Goal: Information Seeking & Learning: Compare options

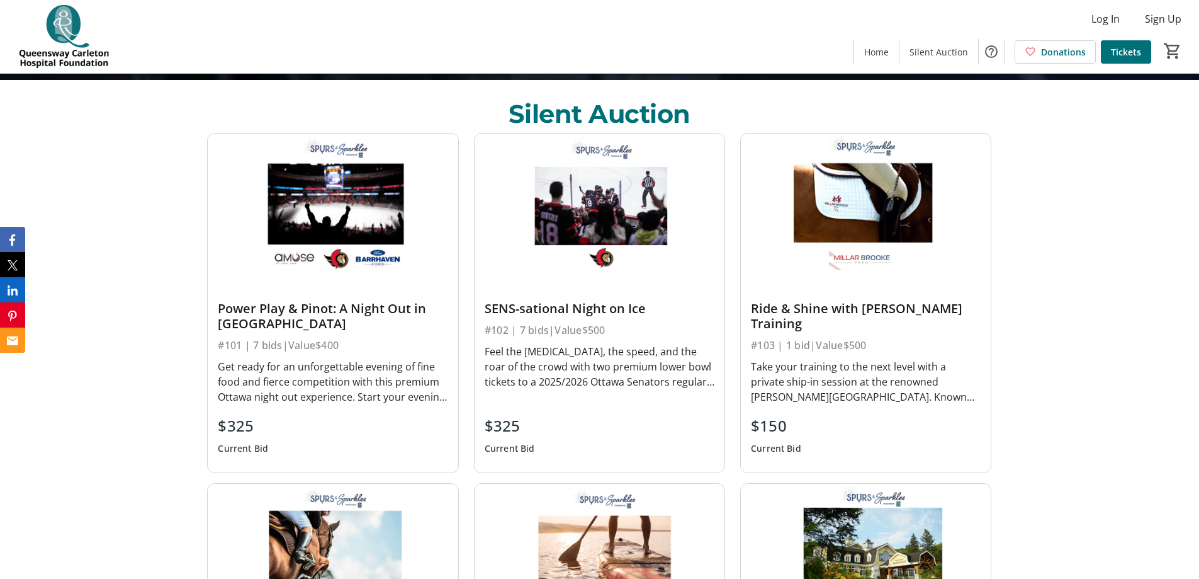
scroll to position [504, 0]
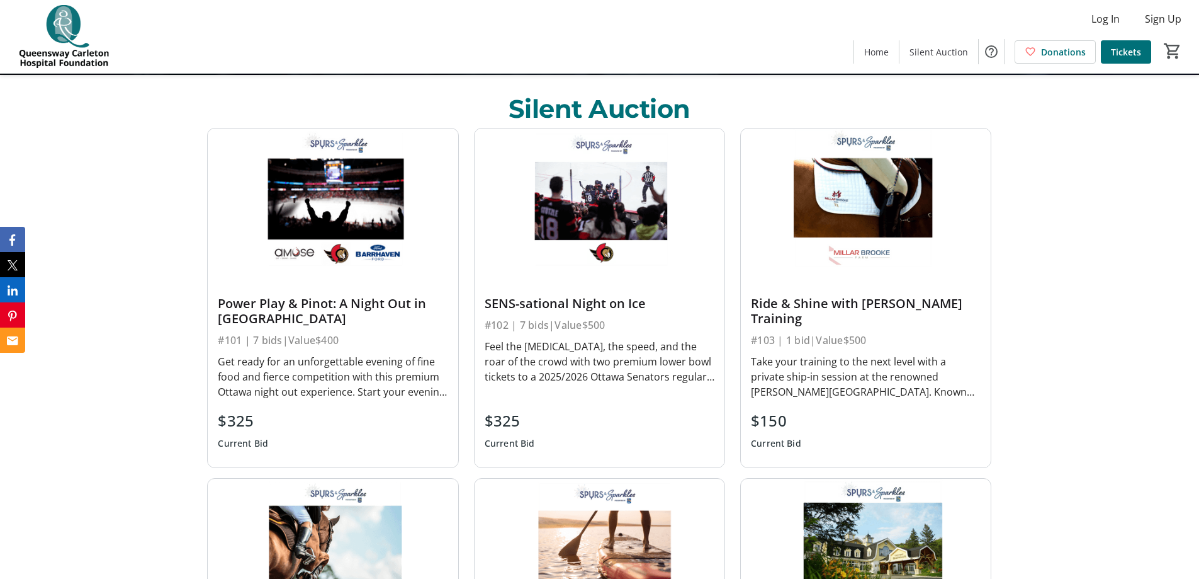
click at [344, 382] on div "Get ready for an unforgettable evening of fine food and fierce competition with…" at bounding box center [333, 376] width 230 height 45
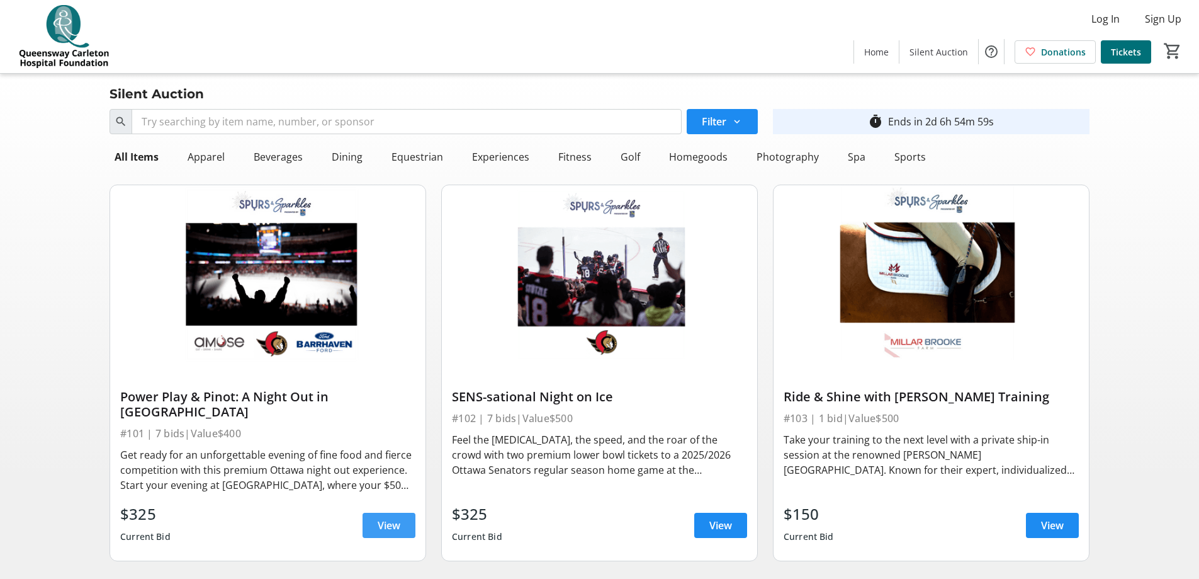
click at [383, 518] on span "View" at bounding box center [389, 525] width 23 height 15
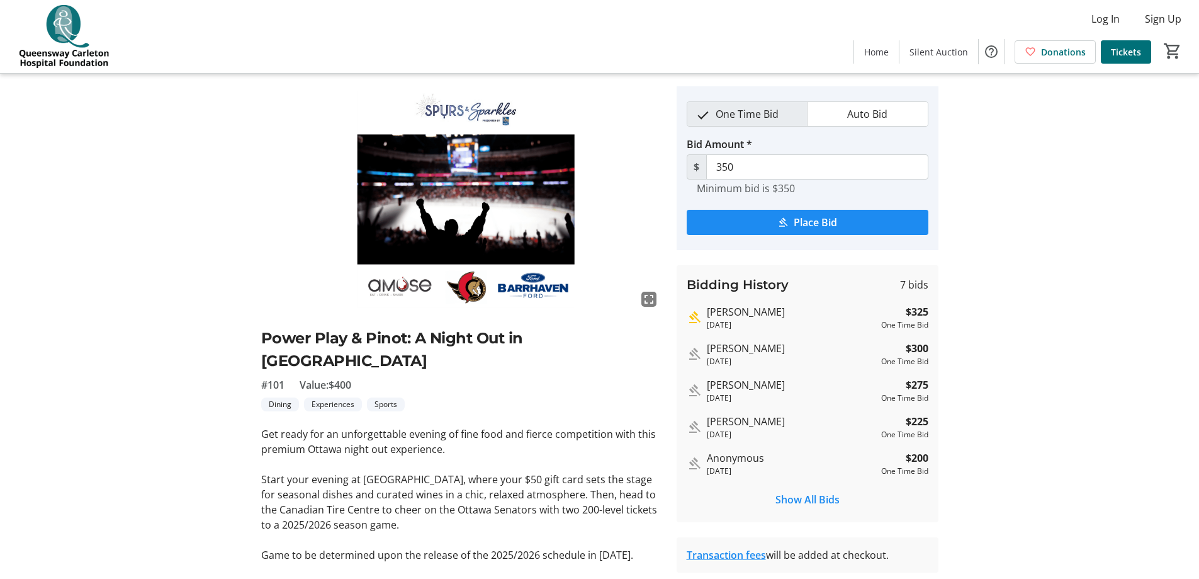
scroll to position [63, 0]
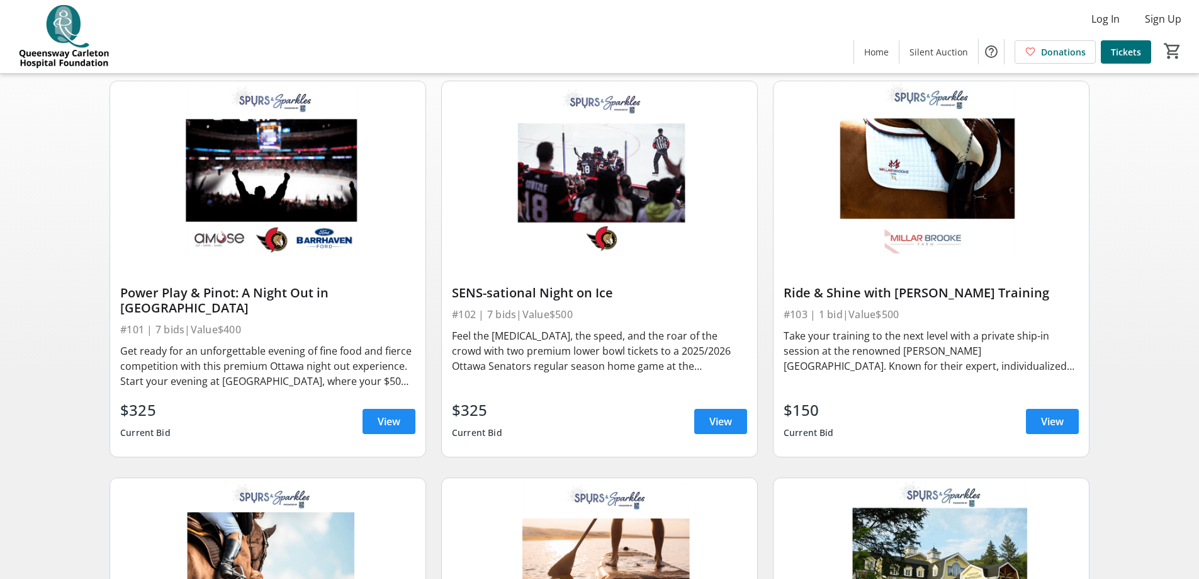
scroll to position [126, 0]
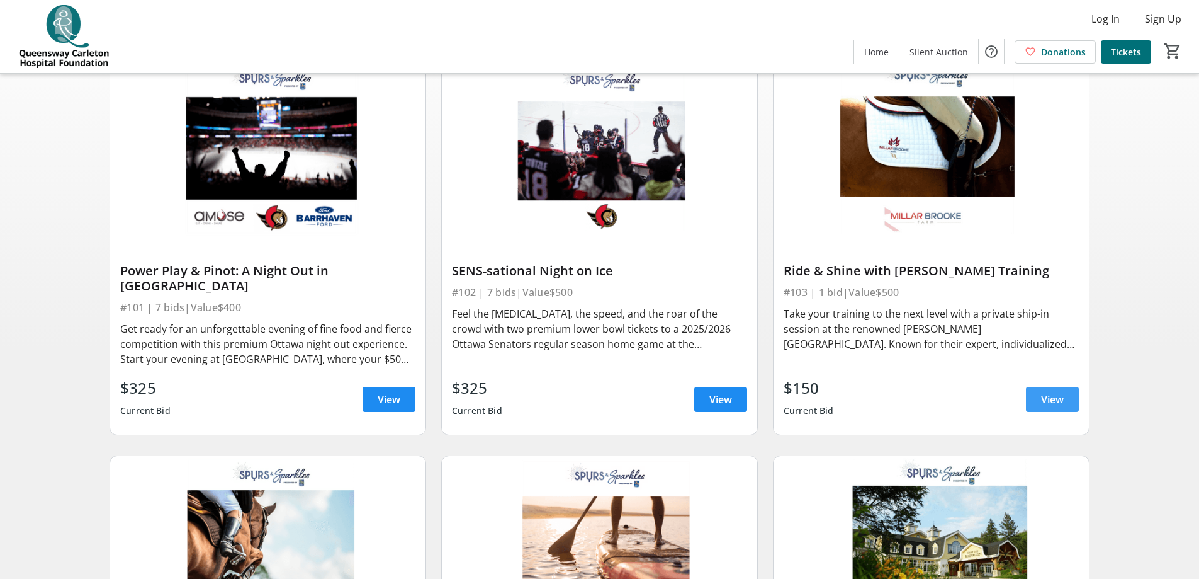
click at [1054, 392] on span "View" at bounding box center [1052, 399] width 23 height 15
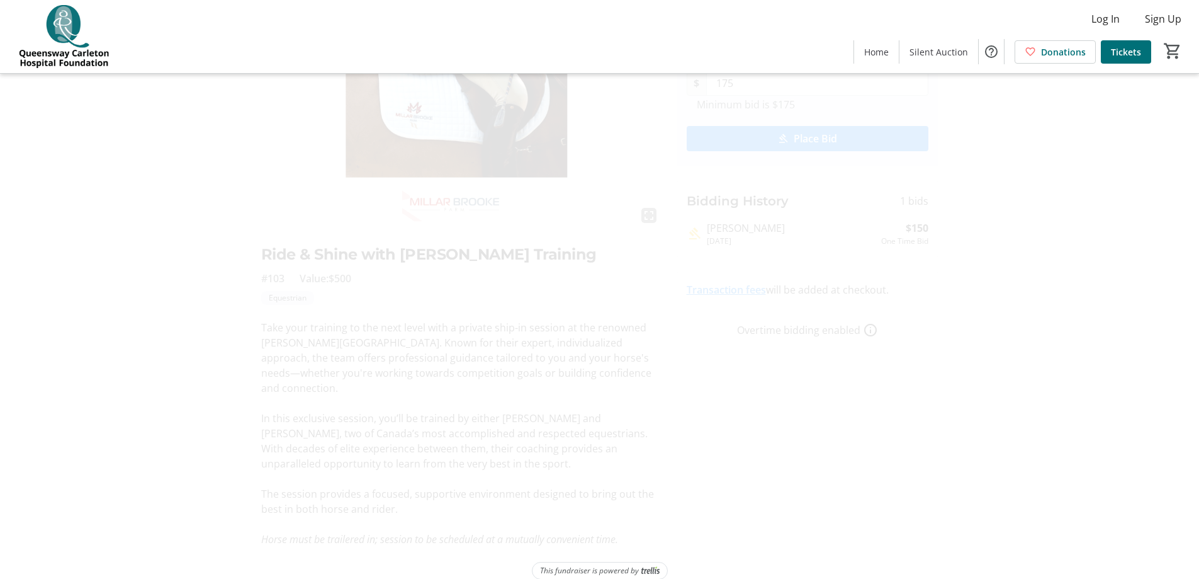
scroll to position [117, 0]
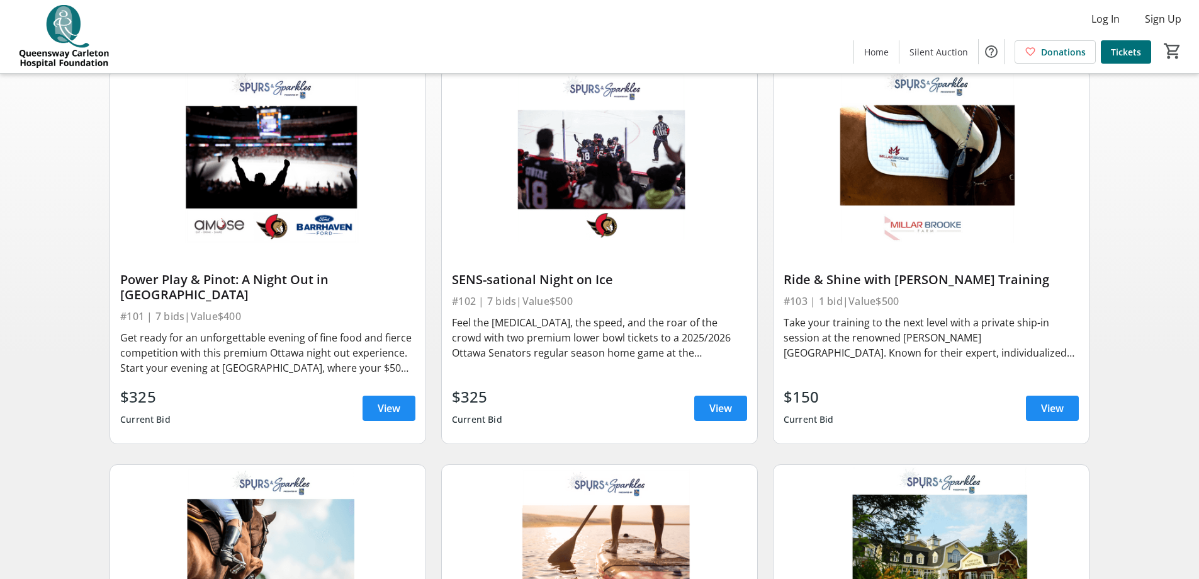
scroll to position [126, 0]
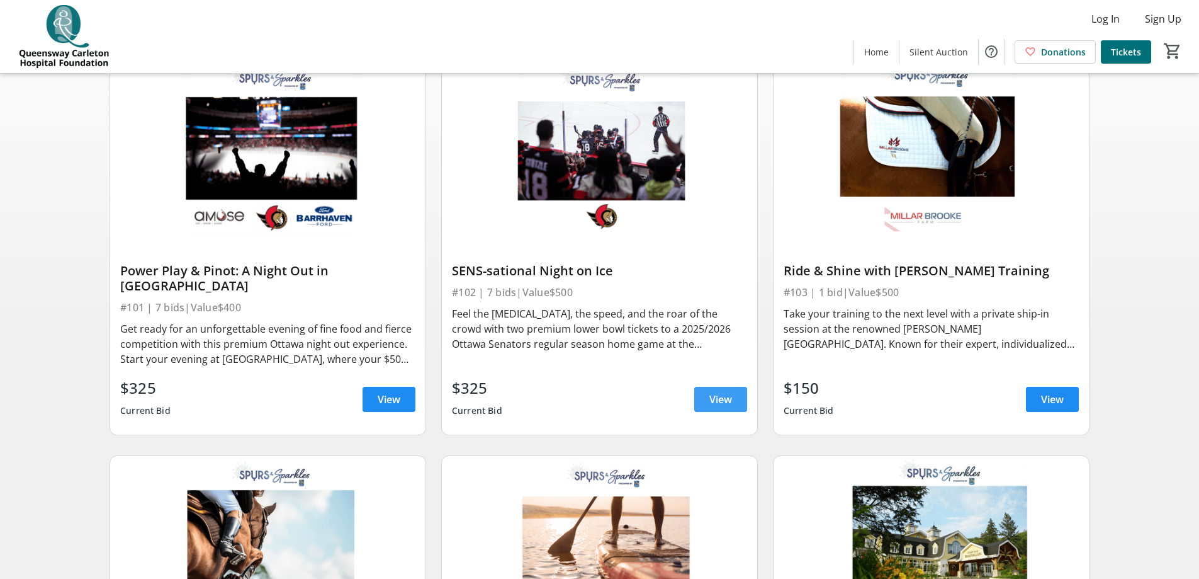
click at [718, 392] on span "View" at bounding box center [721, 399] width 23 height 15
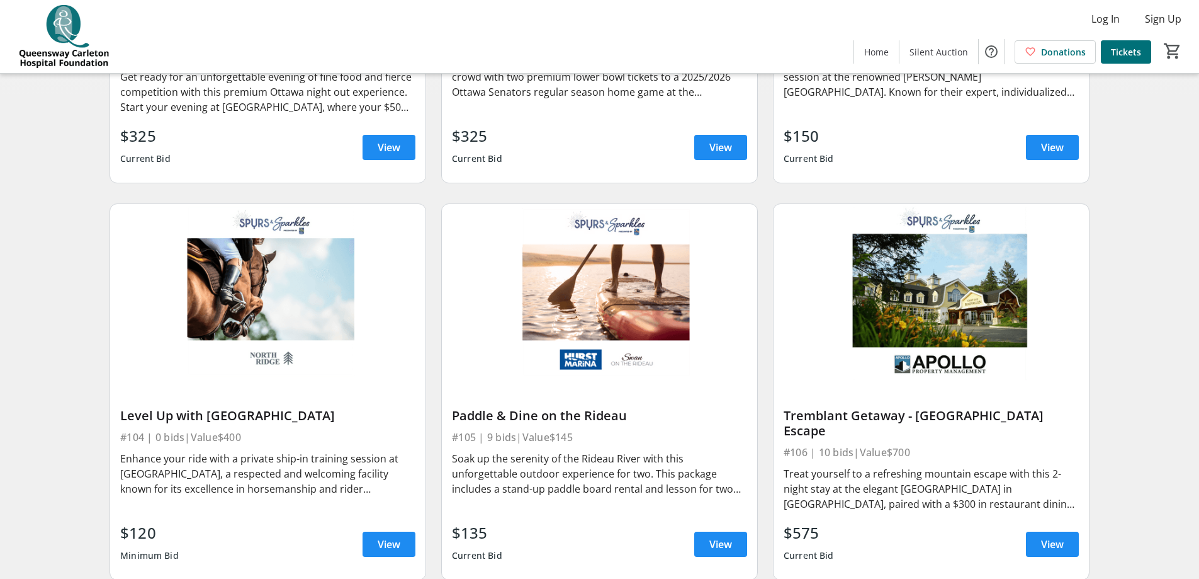
scroll to position [441, 0]
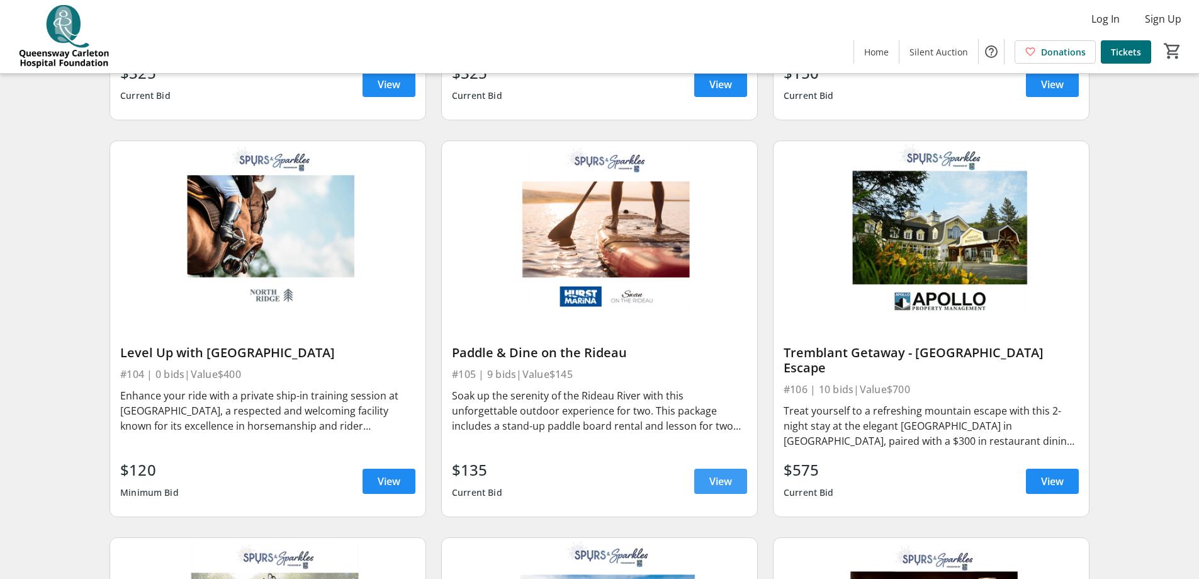
click at [727, 473] on span "View" at bounding box center [721, 480] width 23 height 15
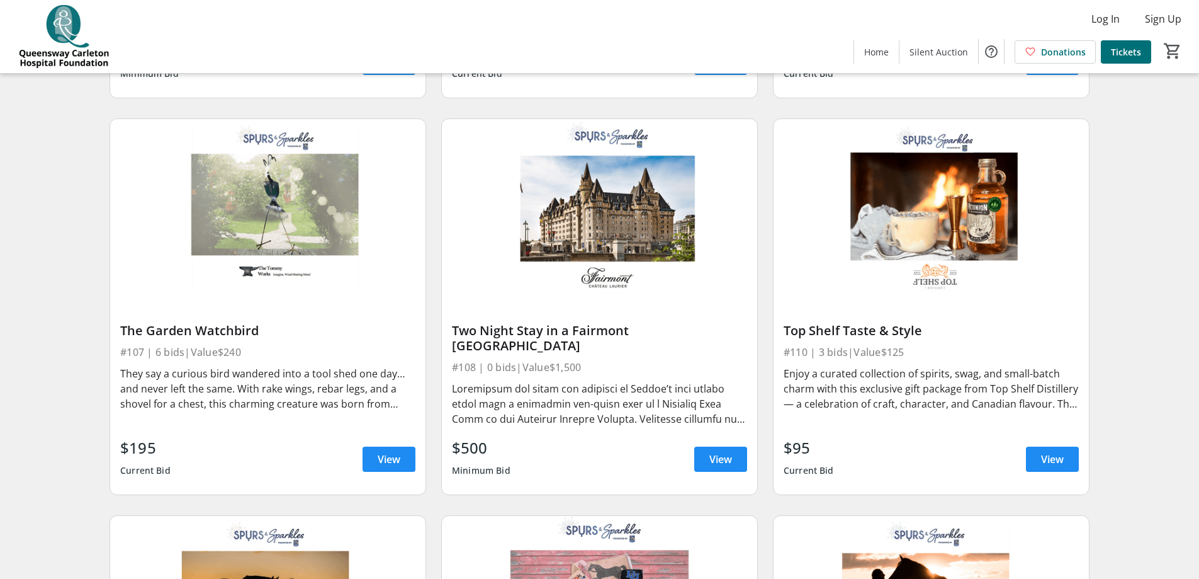
scroll to position [881, 0]
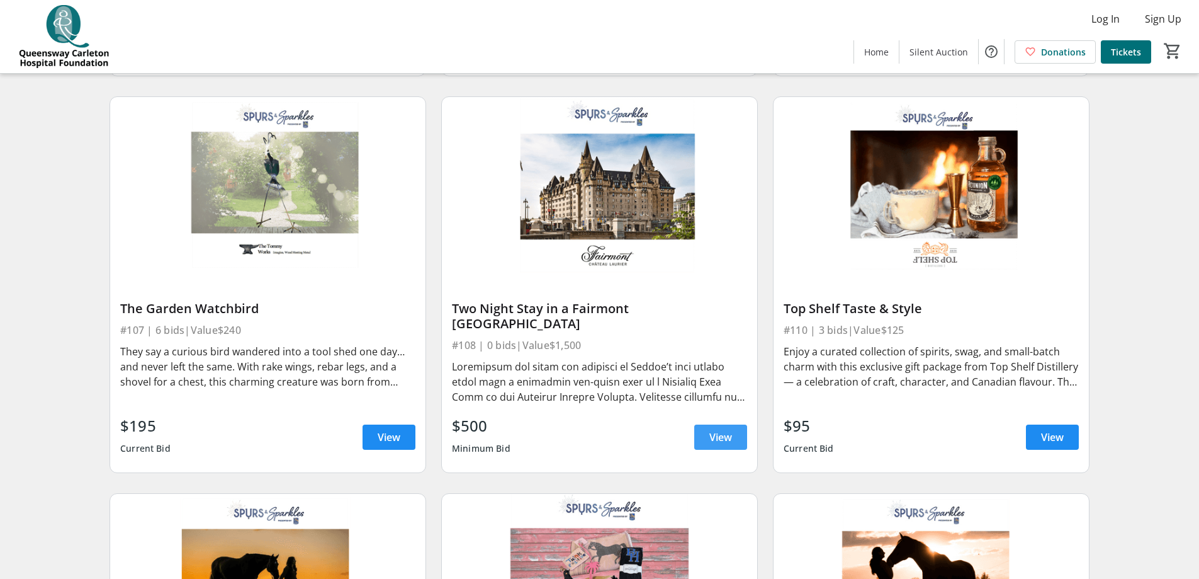
click at [733, 422] on span at bounding box center [720, 437] width 53 height 30
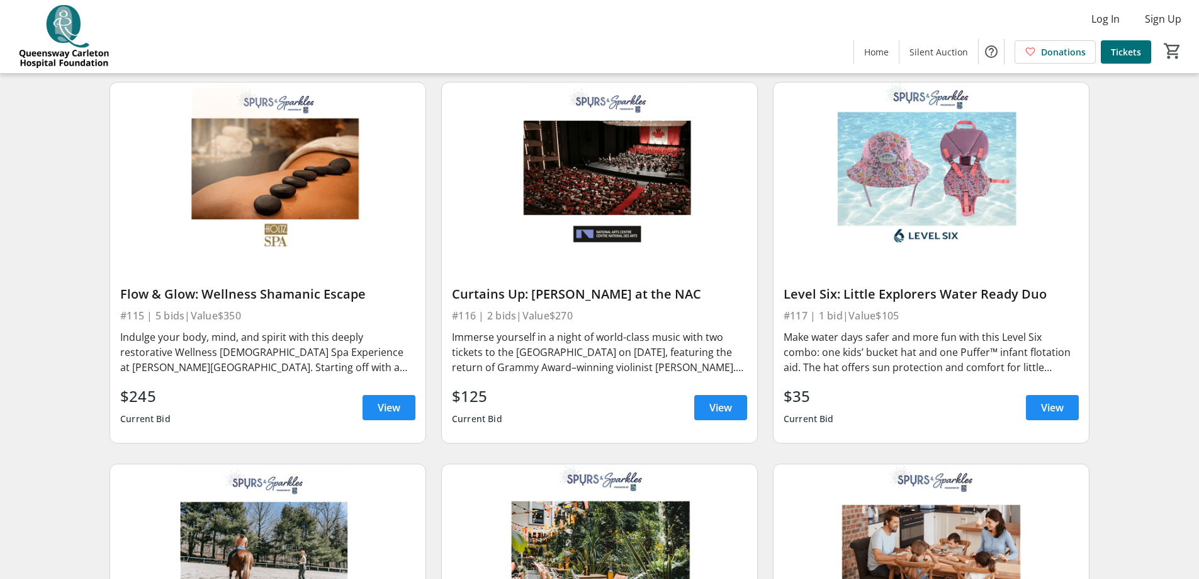
scroll to position [1700, 0]
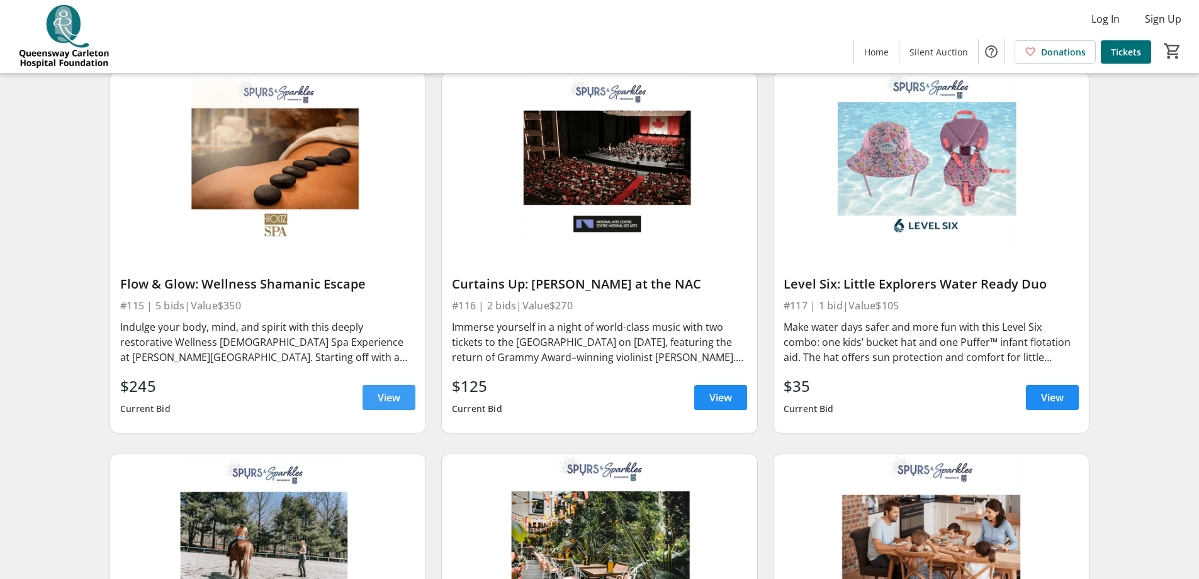
click at [394, 390] on span "View" at bounding box center [389, 397] width 23 height 15
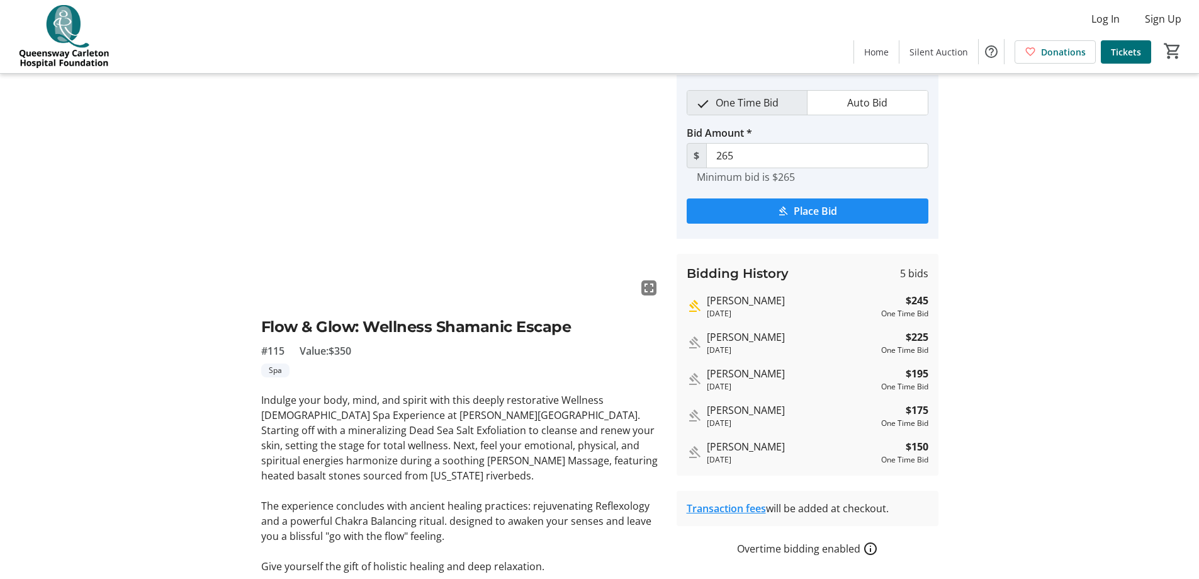
scroll to position [72, 0]
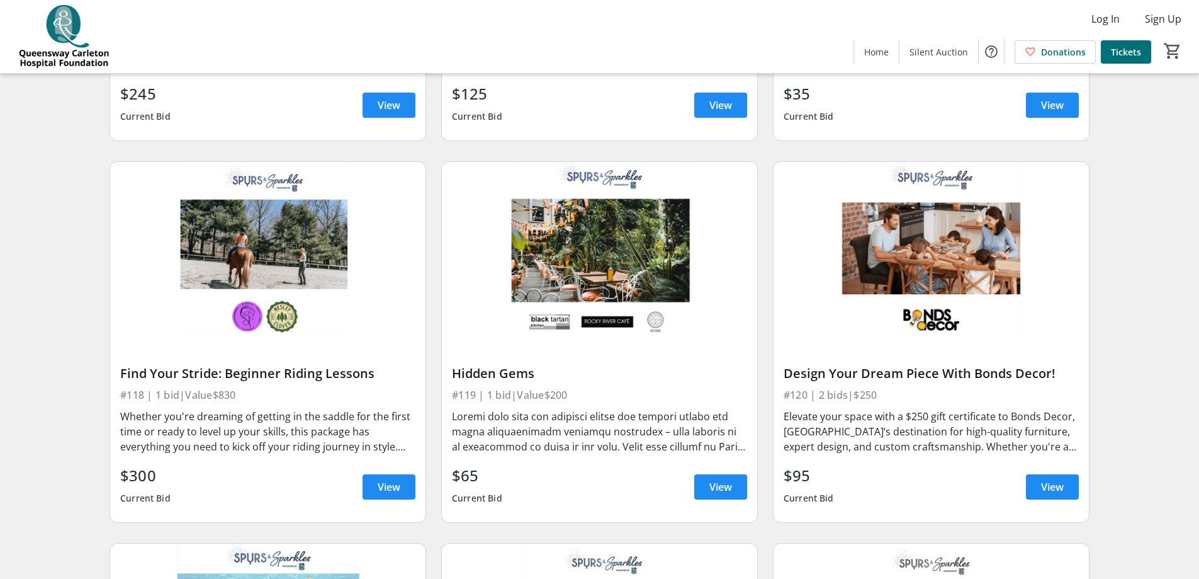
scroll to position [2015, 0]
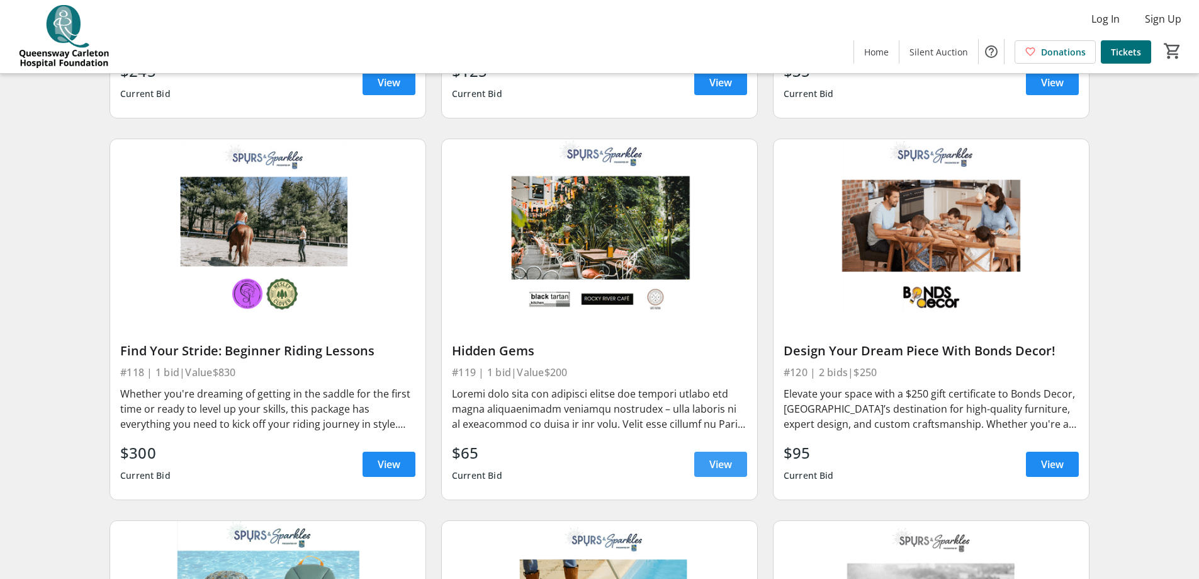
click at [723, 456] on span "View" at bounding box center [721, 463] width 23 height 15
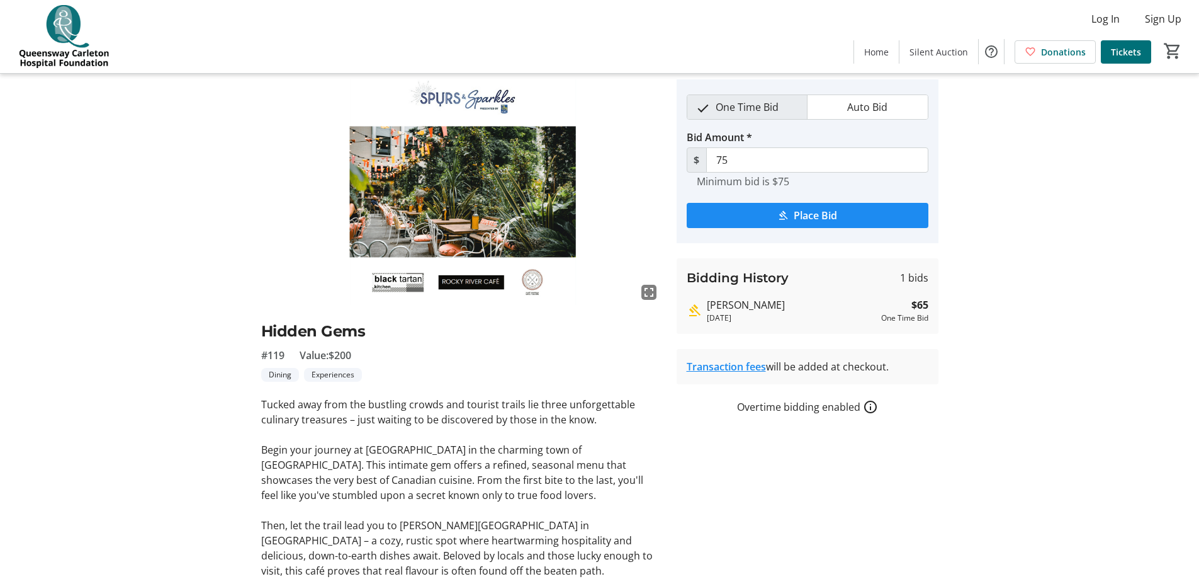
scroll to position [34, 0]
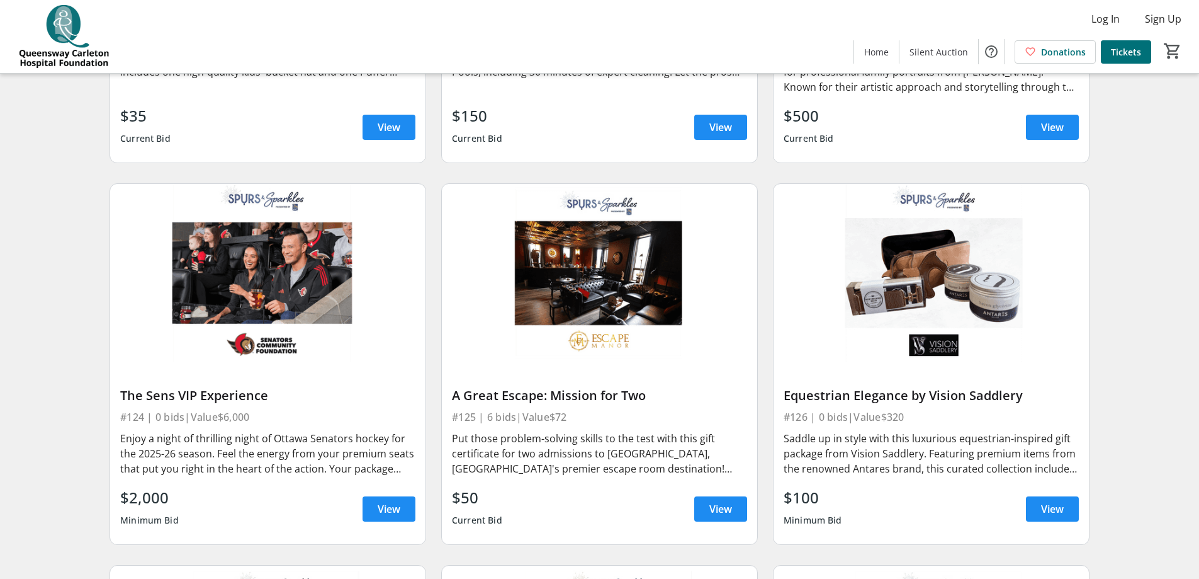
scroll to position [2770, 0]
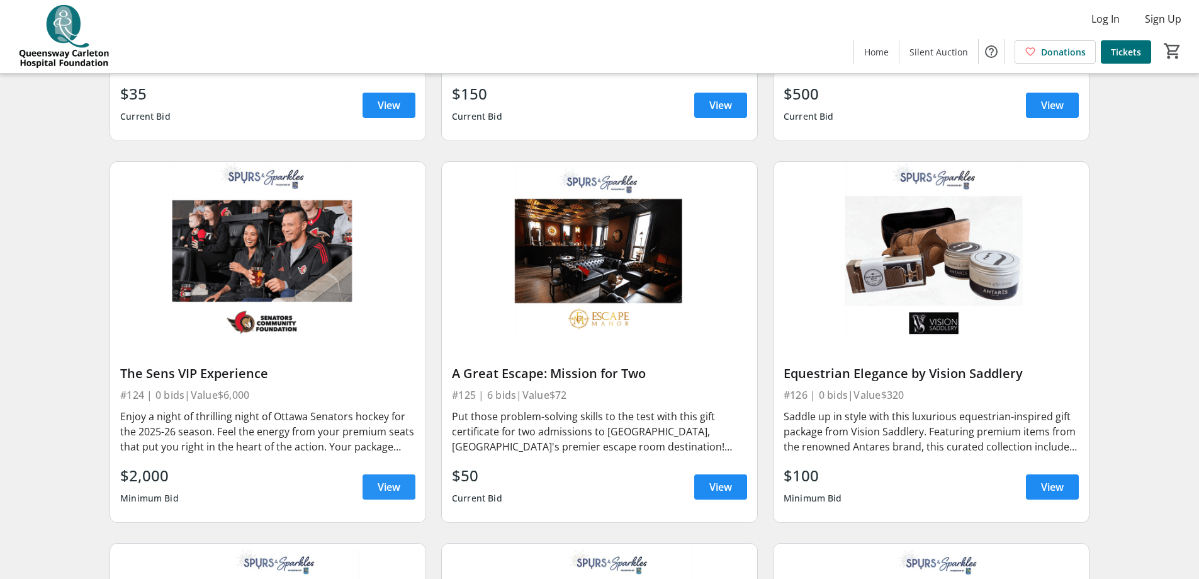
click at [384, 479] on span "View" at bounding box center [389, 486] width 23 height 15
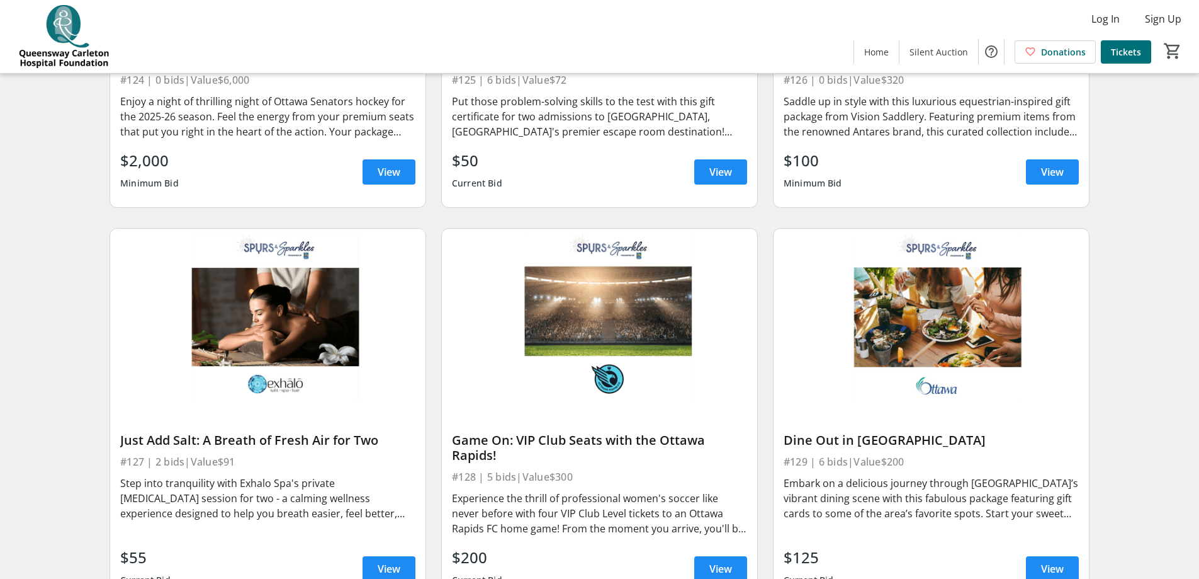
scroll to position [3148, 0]
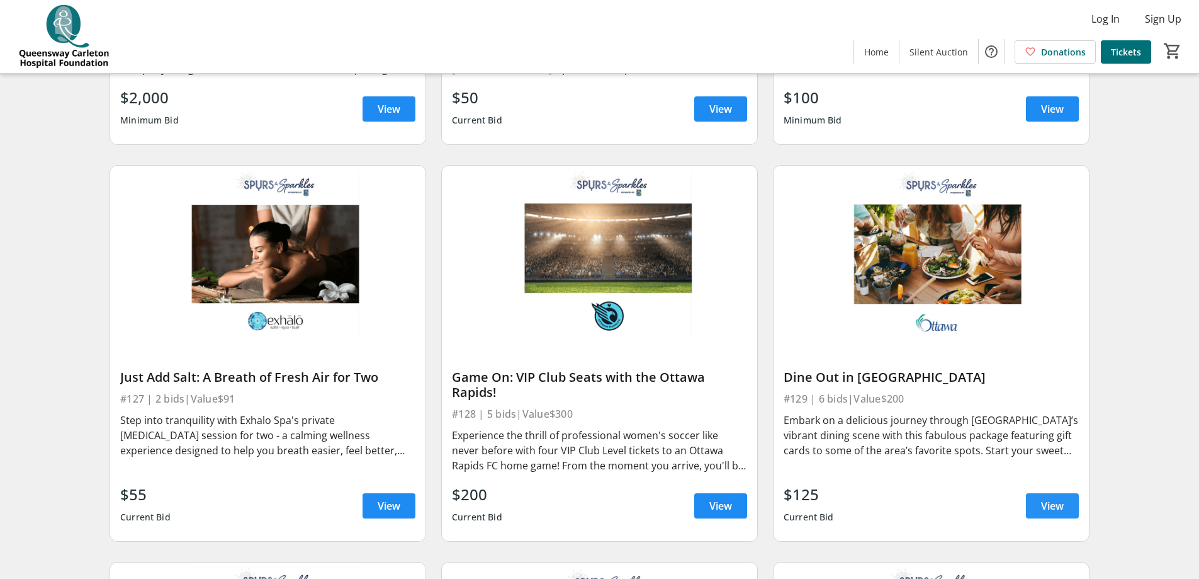
click at [1057, 498] on span "View" at bounding box center [1052, 505] width 23 height 15
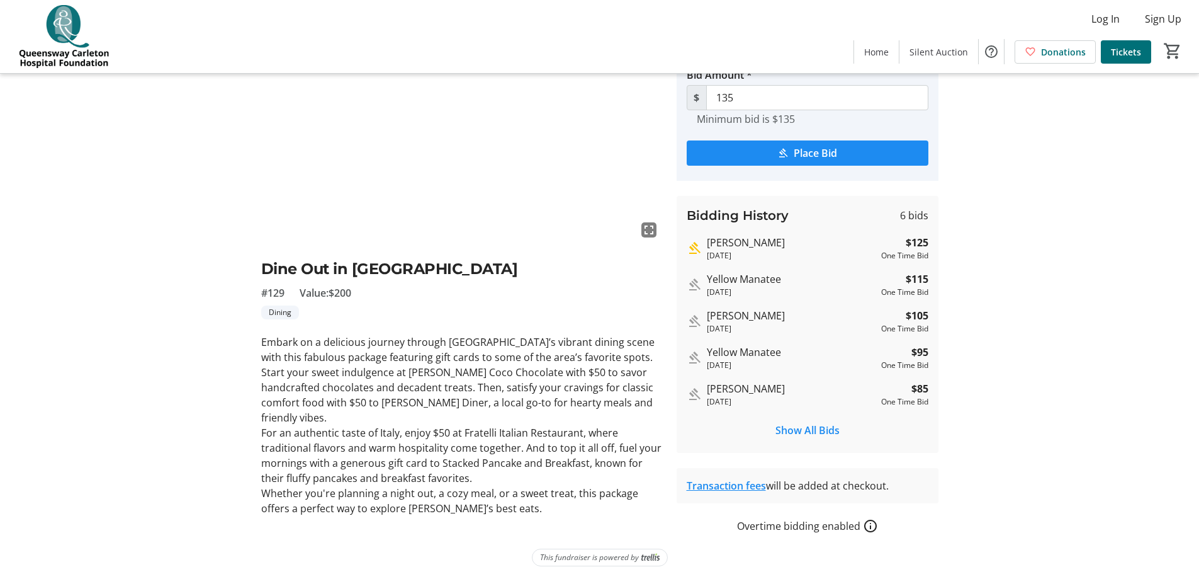
scroll to position [105, 0]
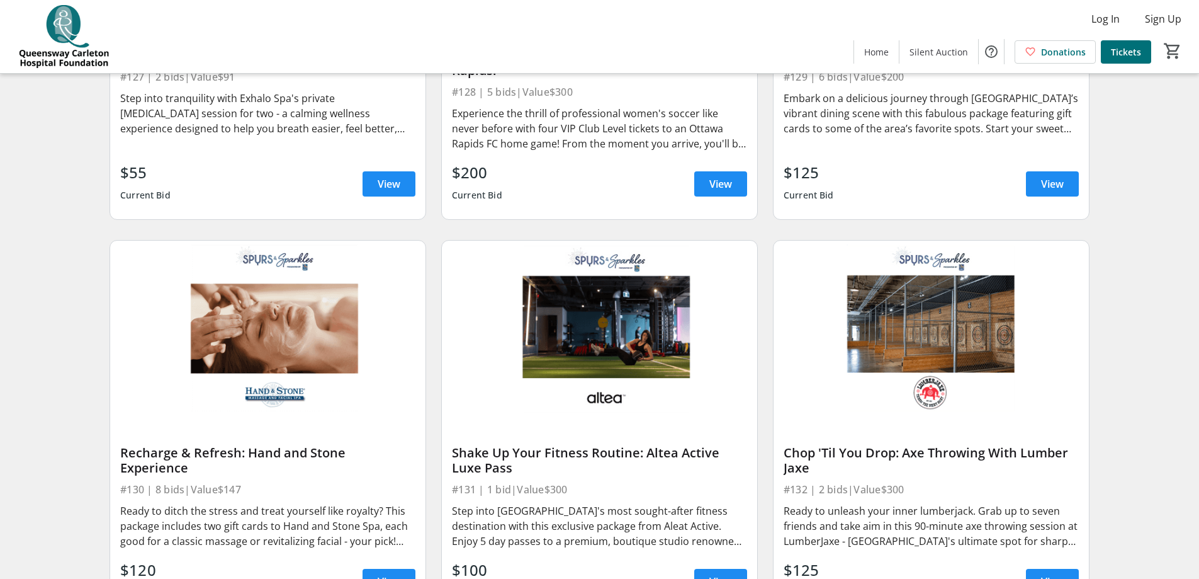
scroll to position [3526, 0]
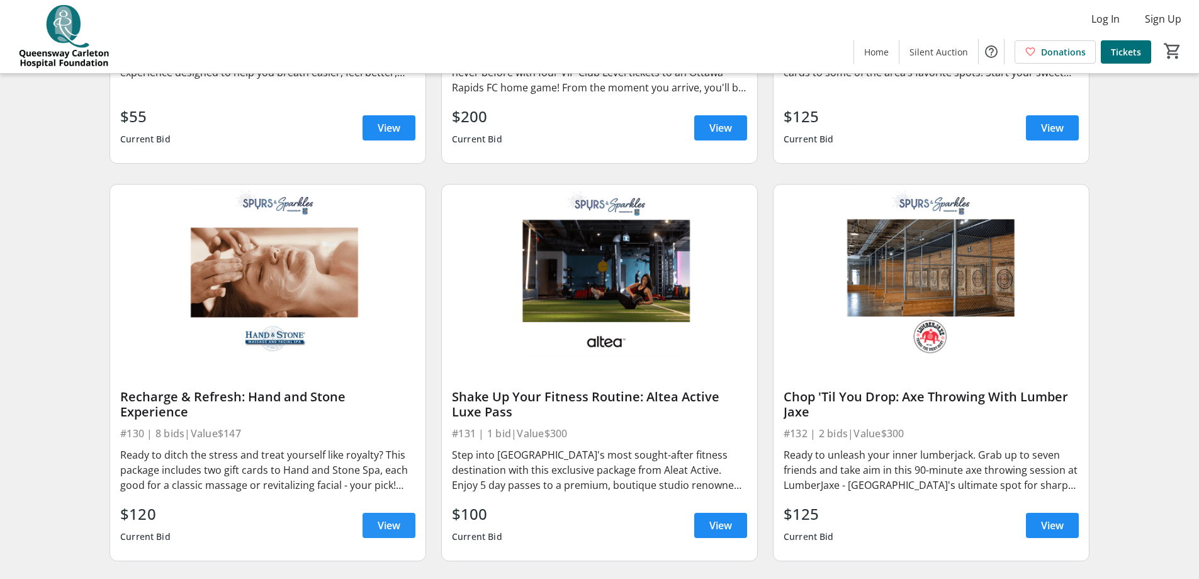
click at [391, 518] on span "View" at bounding box center [389, 525] width 23 height 15
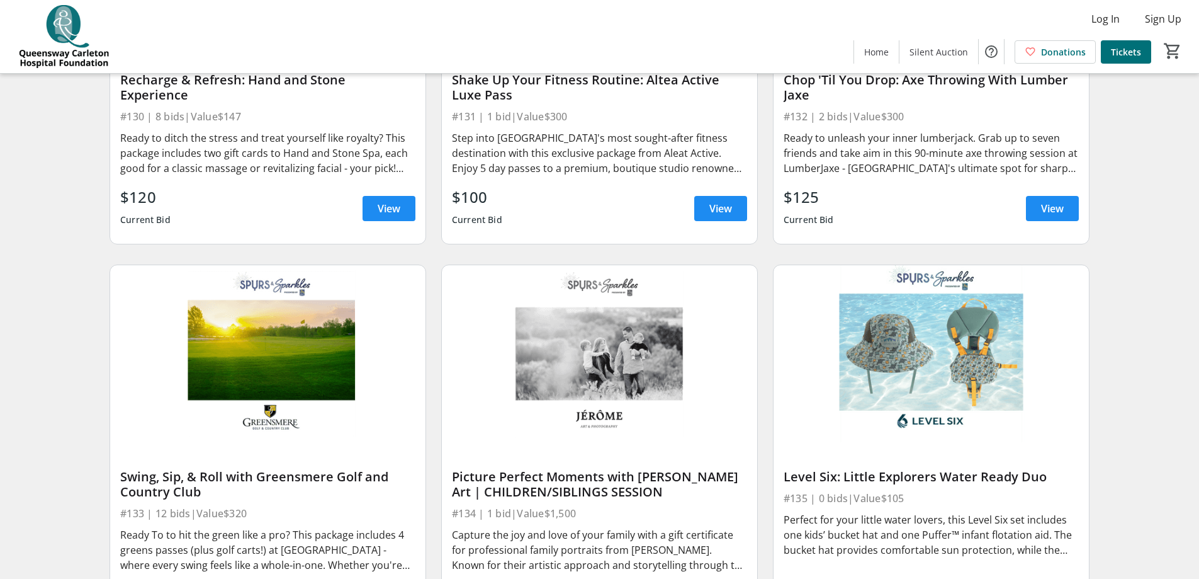
scroll to position [3904, 0]
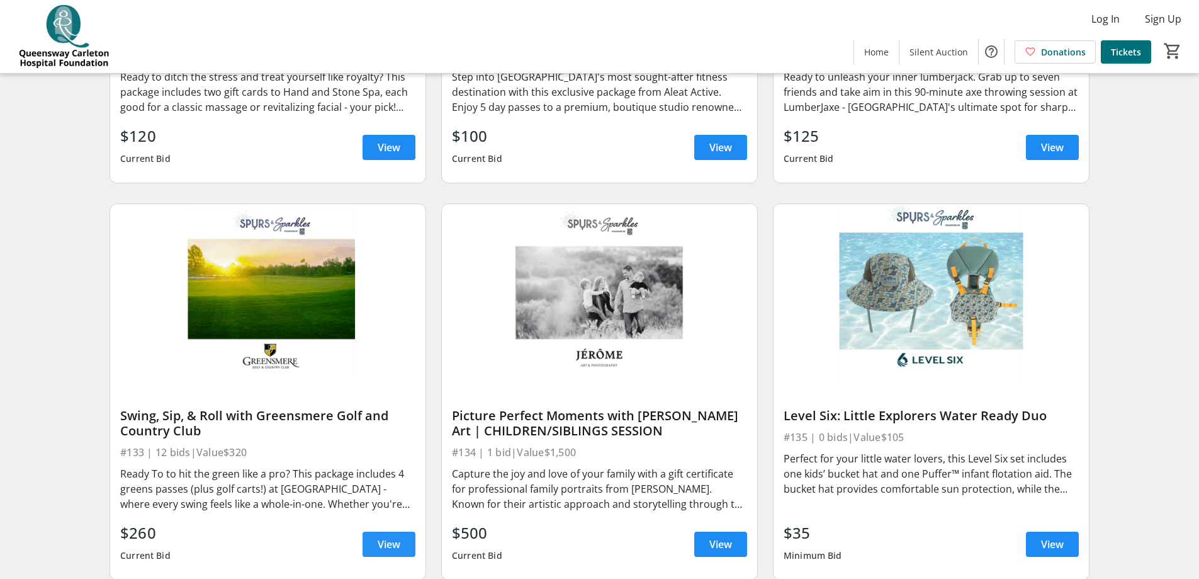
click at [397, 536] on span "View" at bounding box center [389, 543] width 23 height 15
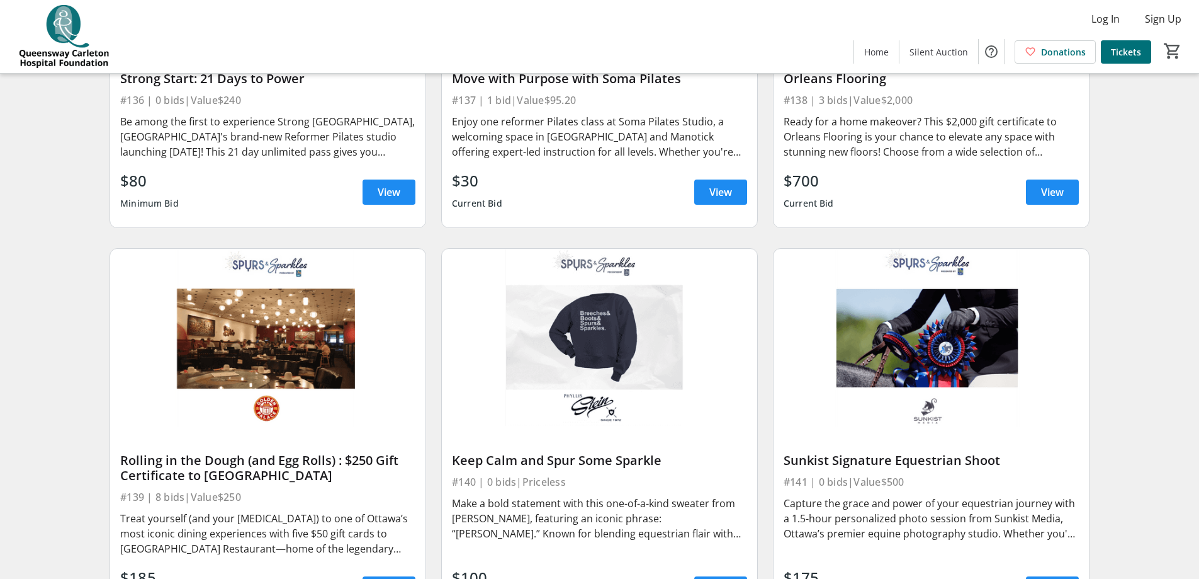
scroll to position [4659, 0]
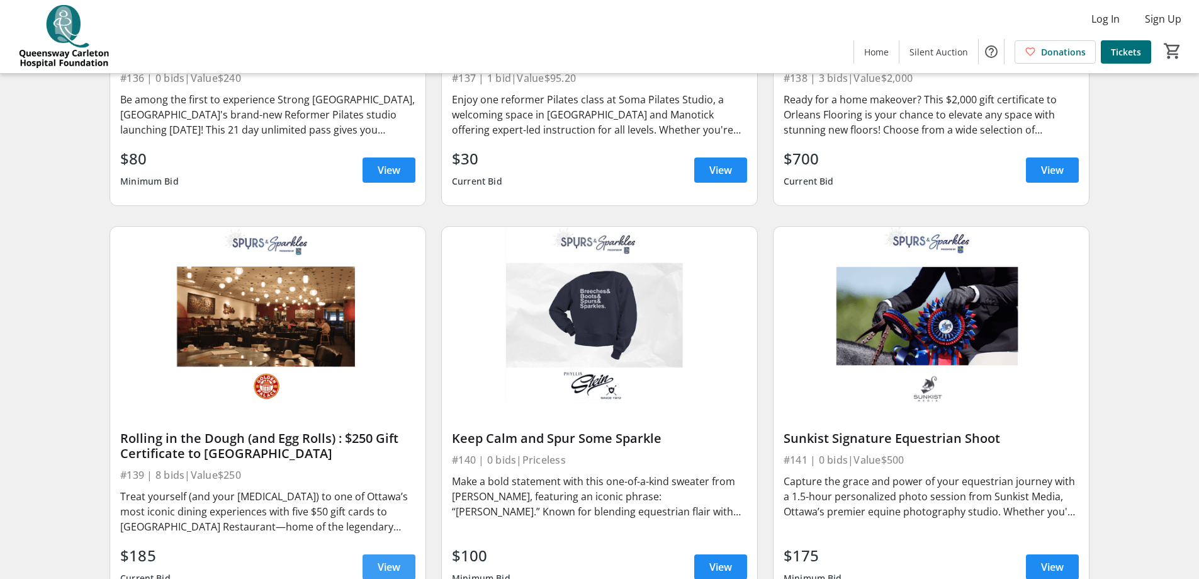
click at [380, 559] on span "View" at bounding box center [389, 566] width 23 height 15
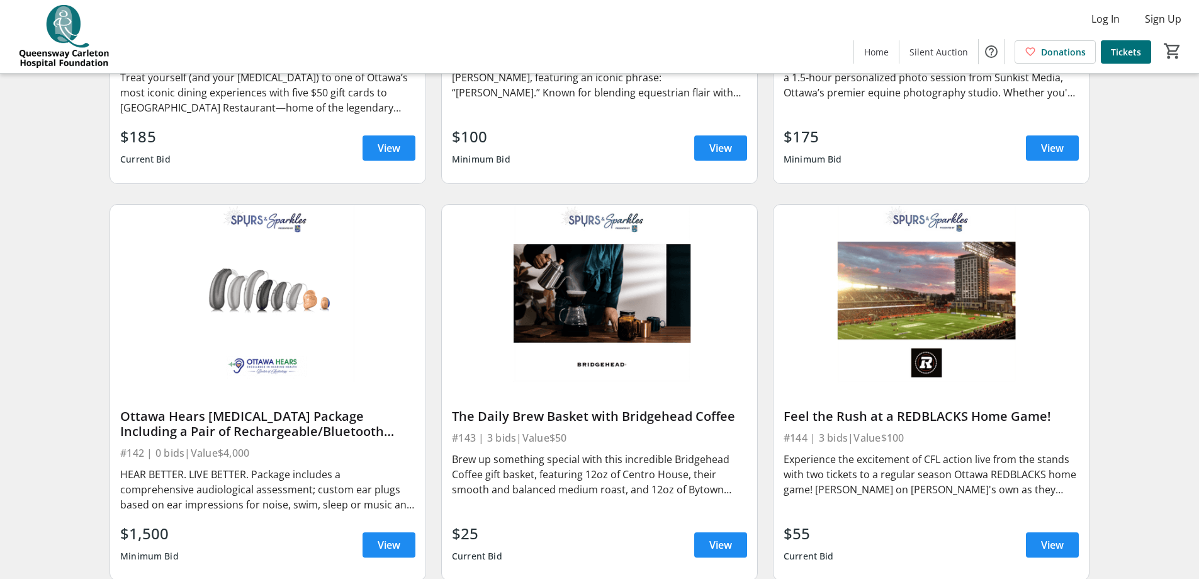
scroll to position [5100, 0]
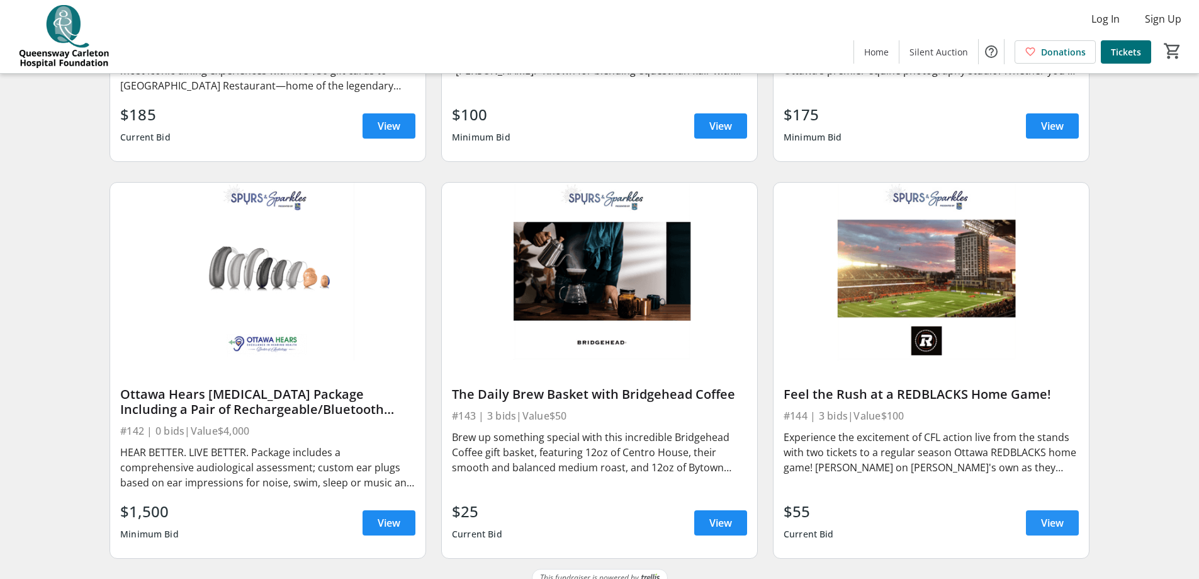
click at [1057, 515] on span "View" at bounding box center [1052, 522] width 23 height 15
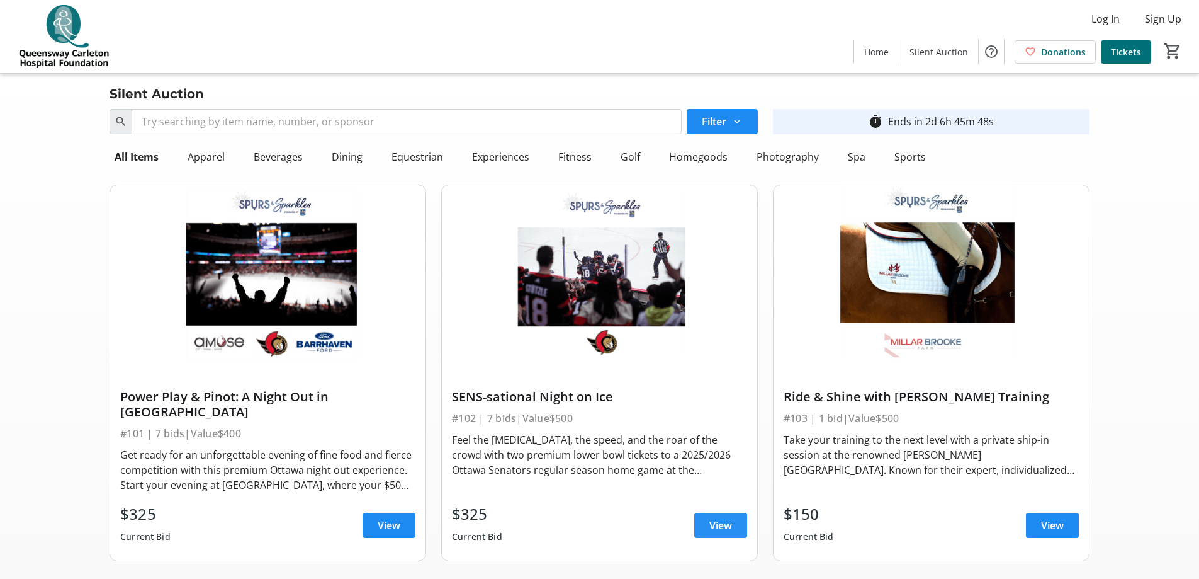
click at [722, 518] on span "View" at bounding box center [721, 525] width 23 height 15
click at [397, 522] on span at bounding box center [389, 525] width 53 height 30
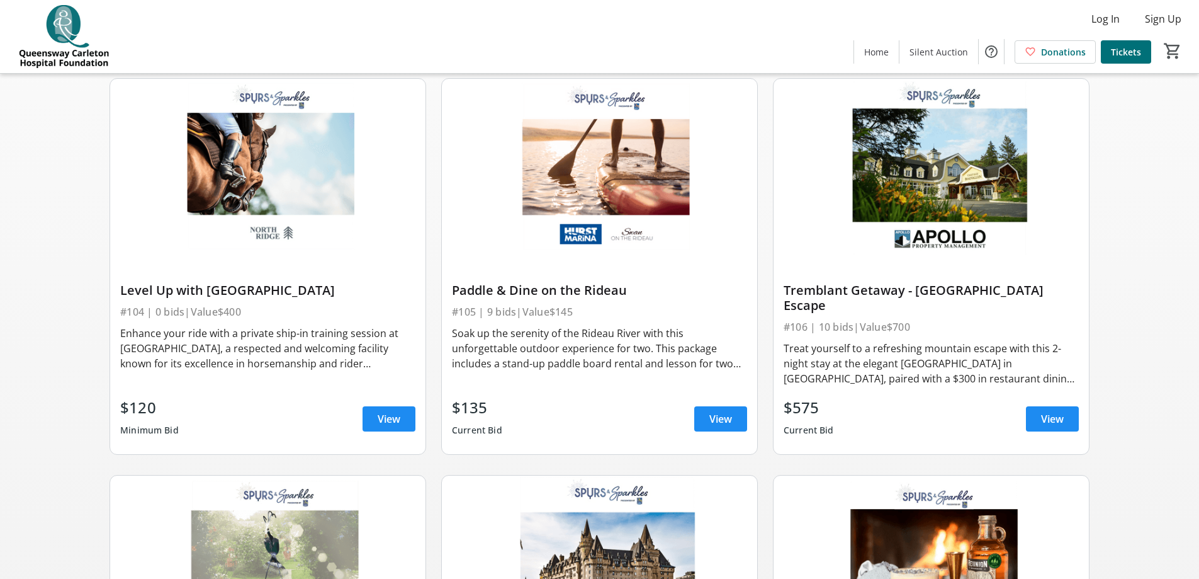
scroll to position [504, 0]
click at [1055, 411] on span "View" at bounding box center [1052, 418] width 23 height 15
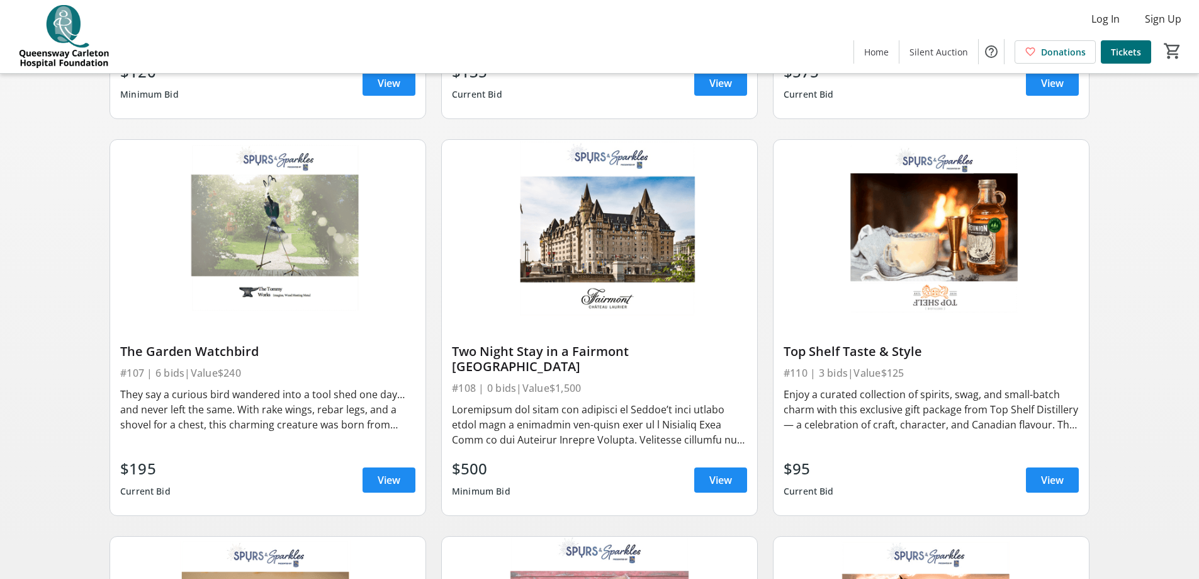
scroll to position [881, 0]
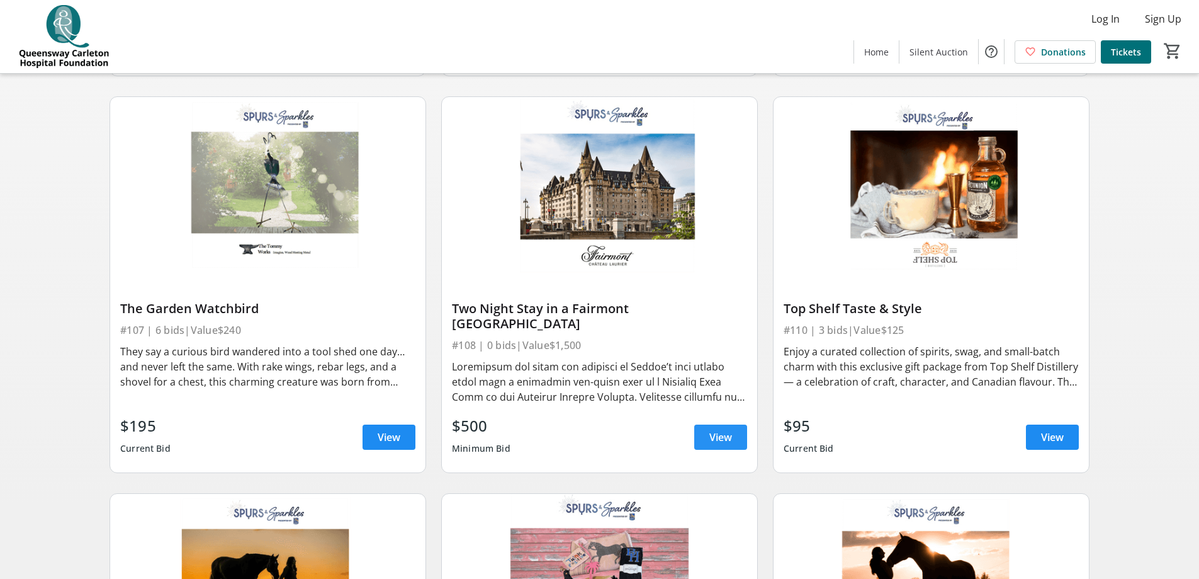
click at [723, 429] on span "View" at bounding box center [721, 436] width 23 height 15
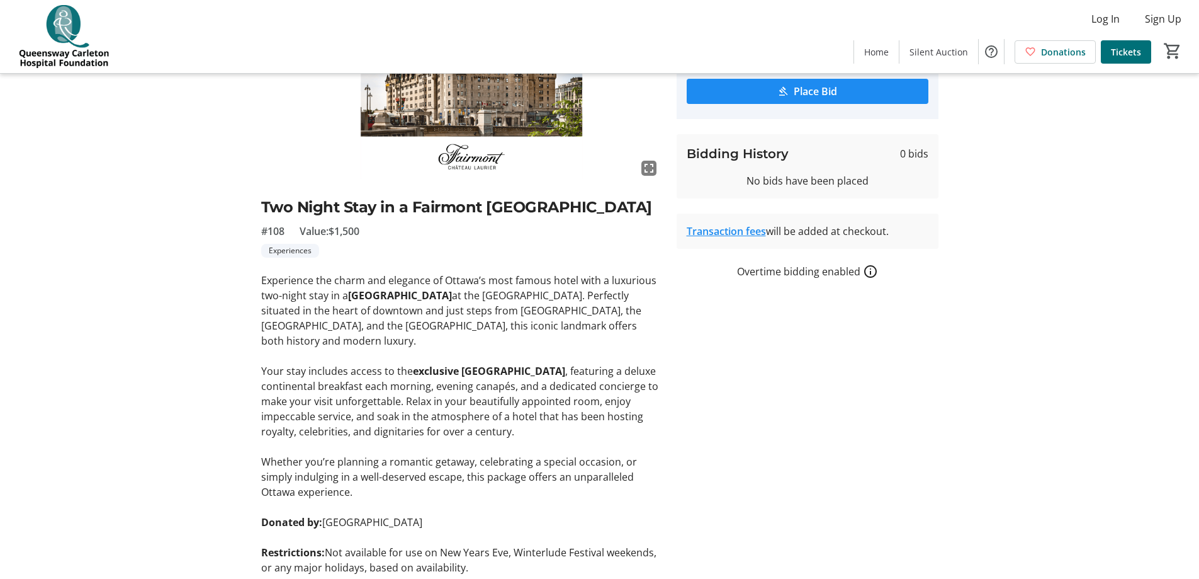
scroll to position [42, 0]
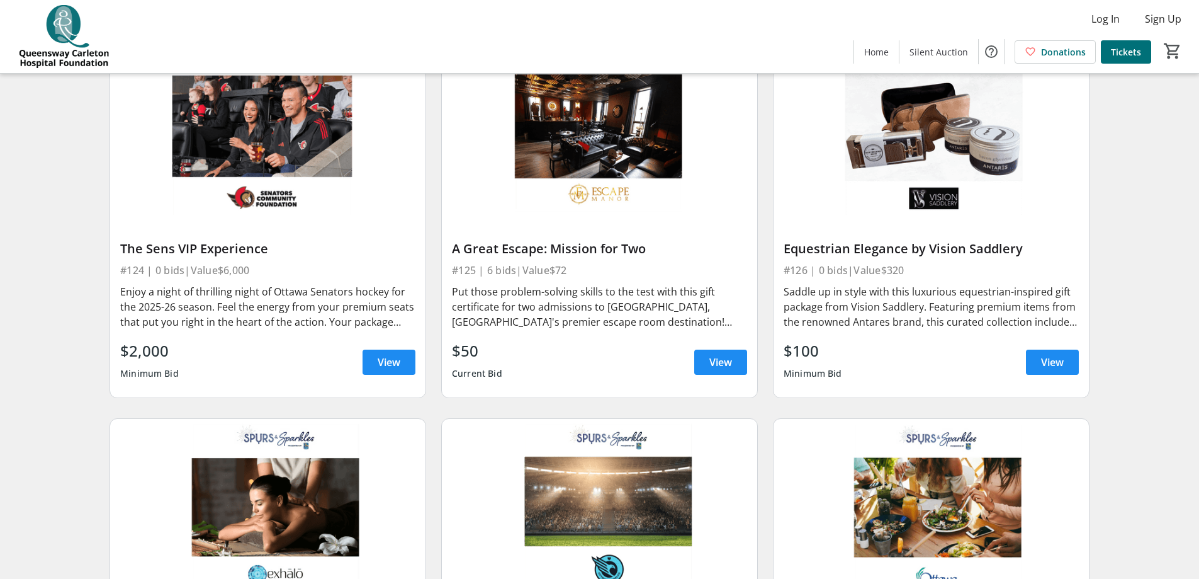
scroll to position [2896, 0]
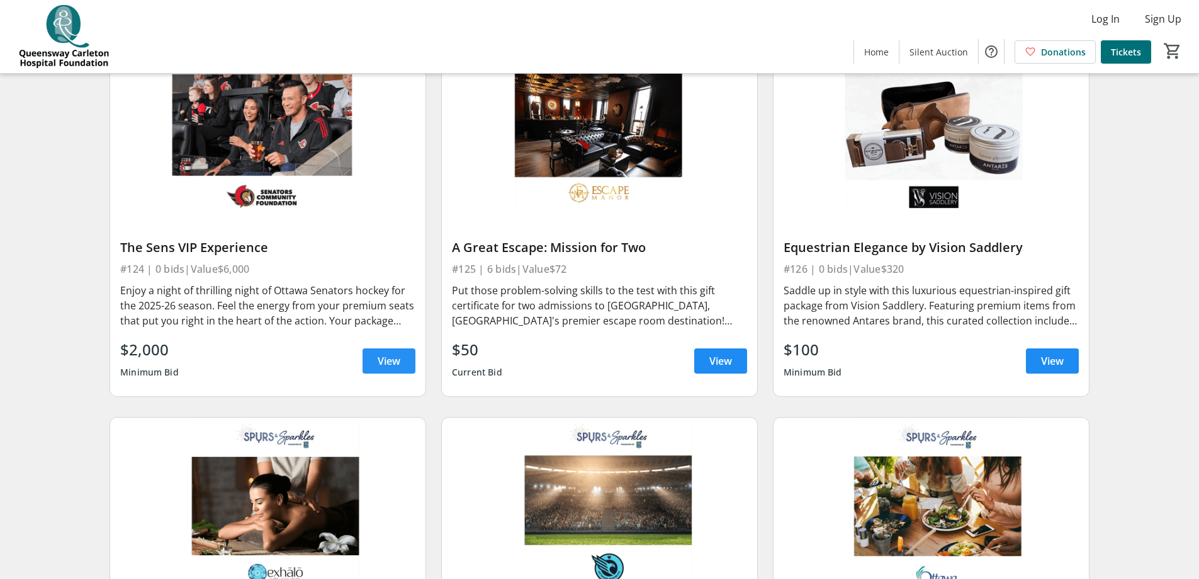
click at [400, 353] on span "View" at bounding box center [389, 360] width 23 height 15
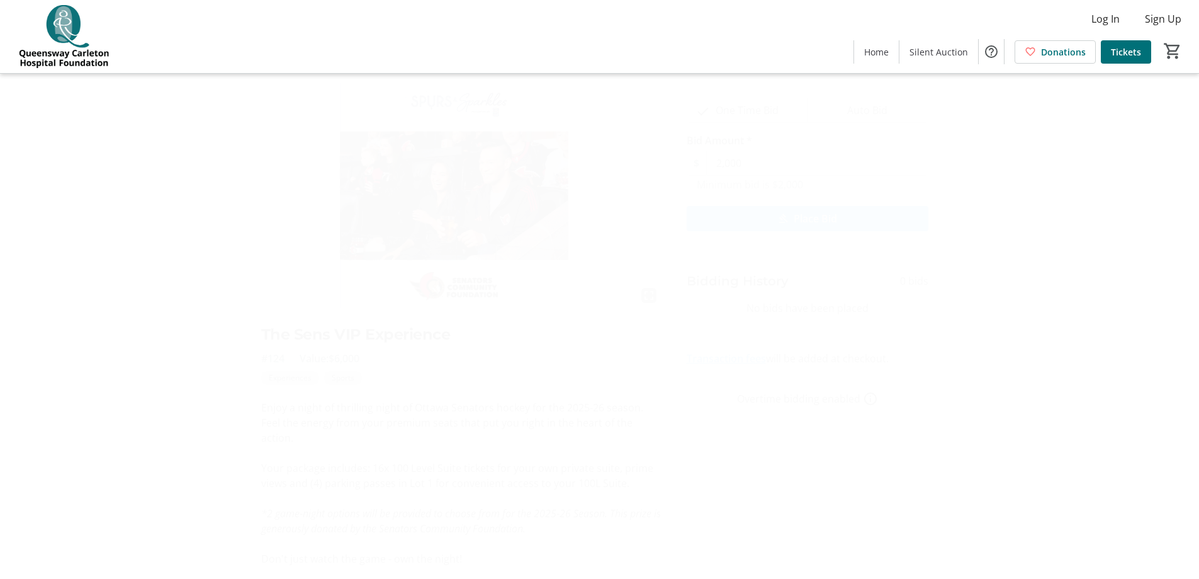
scroll to position [57, 0]
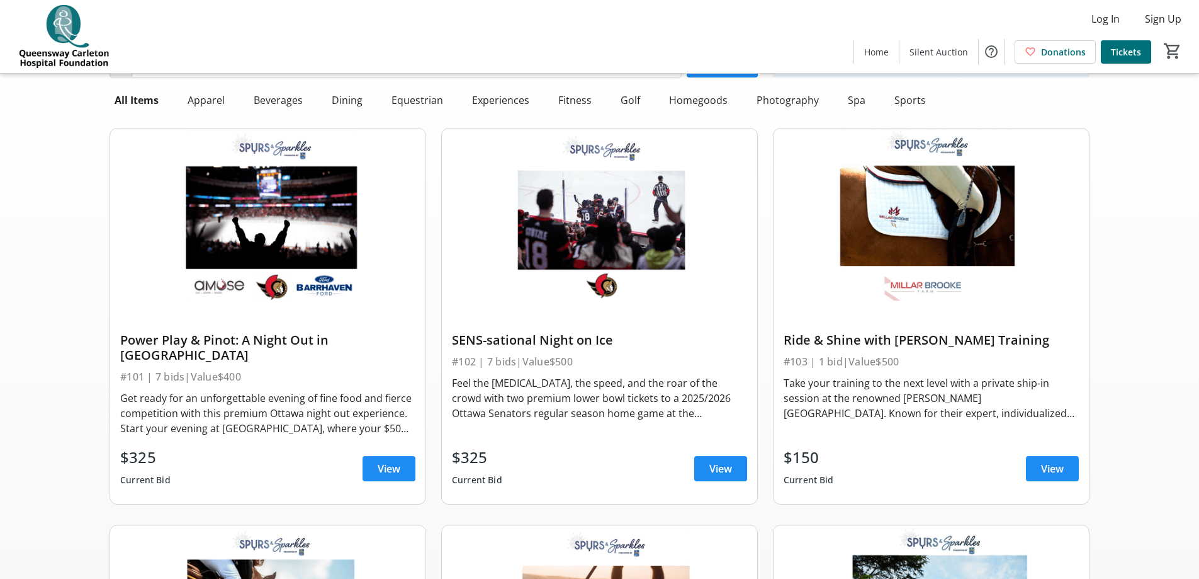
scroll to position [2896, 0]
